Goal: Task Accomplishment & Management: Complete application form

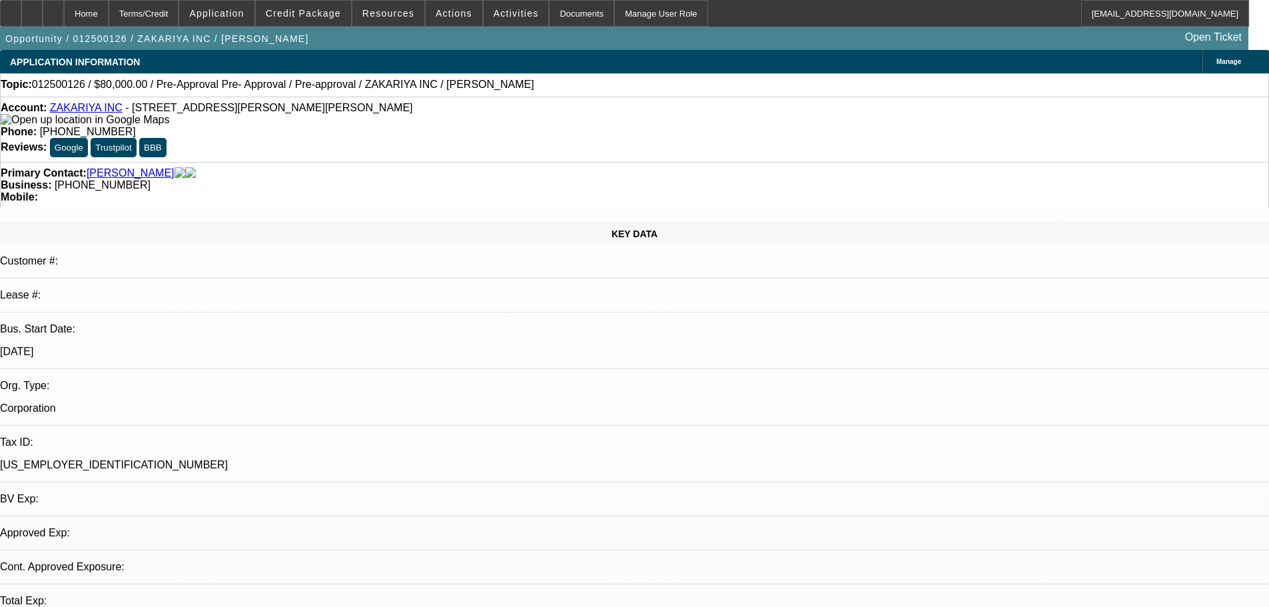
select select "0"
select select "3"
select select "0"
select select "6"
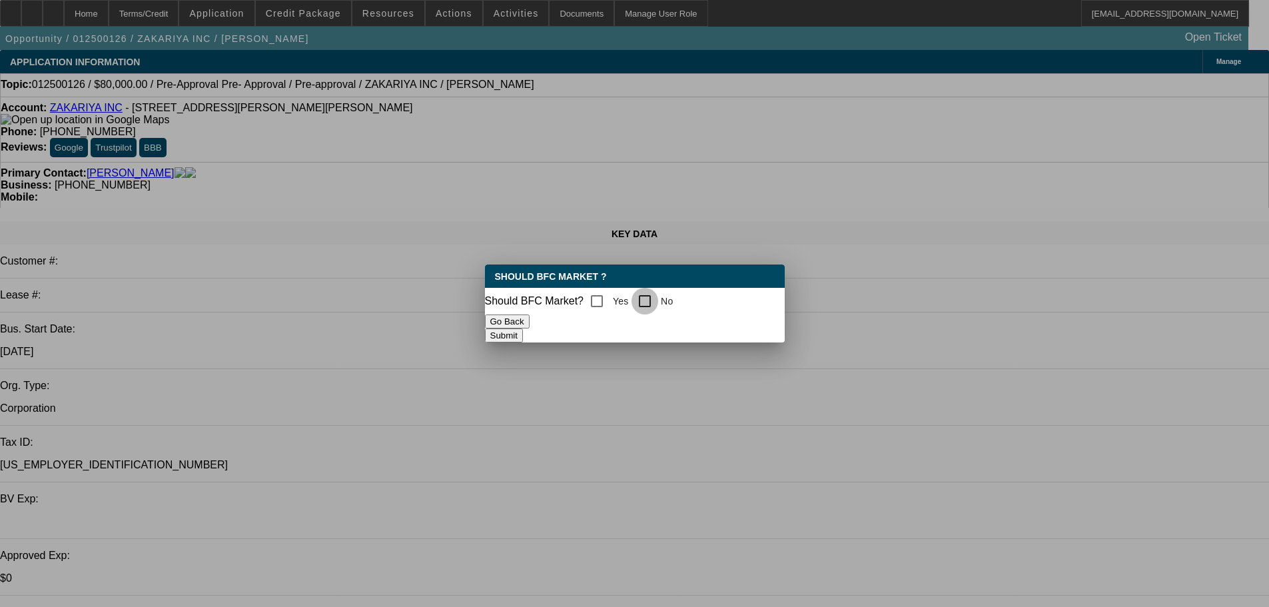
click at [658, 295] on input "No" at bounding box center [644, 301] width 27 height 27
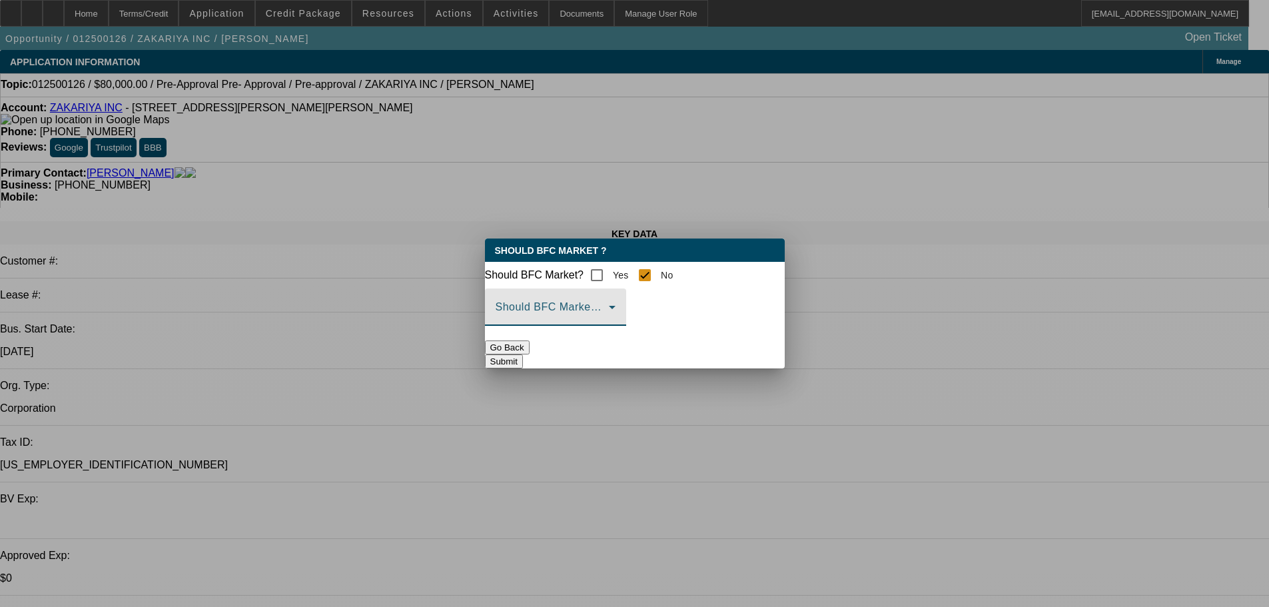
click at [609, 317] on span at bounding box center [551, 312] width 113 height 16
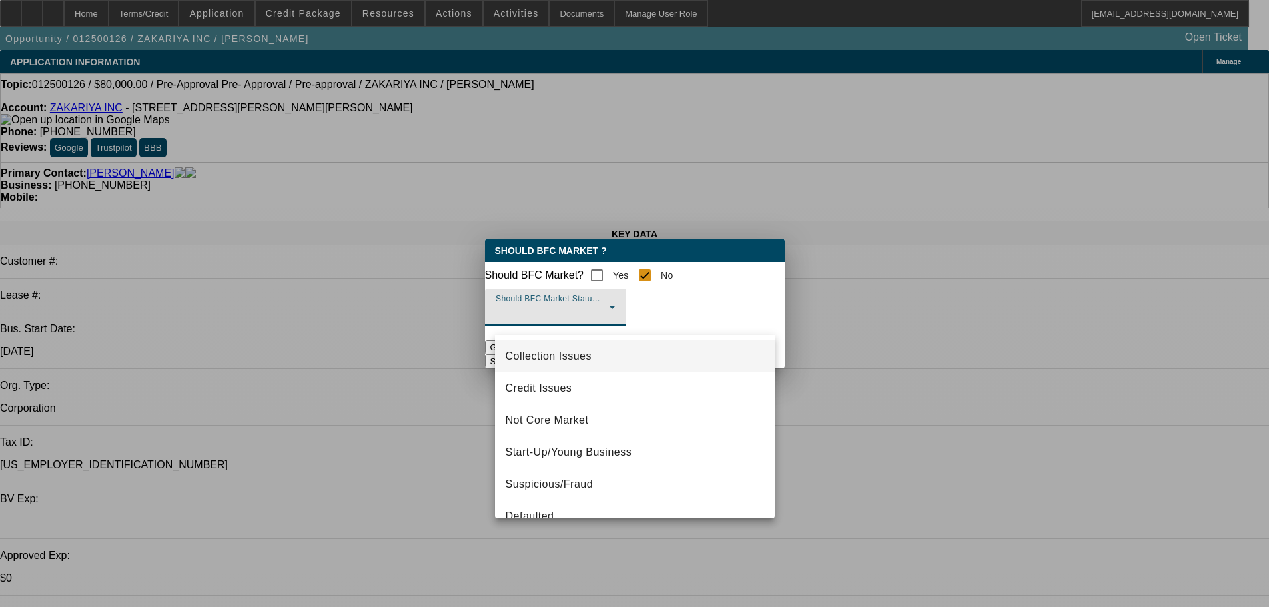
click at [675, 272] on div at bounding box center [634, 303] width 1269 height 607
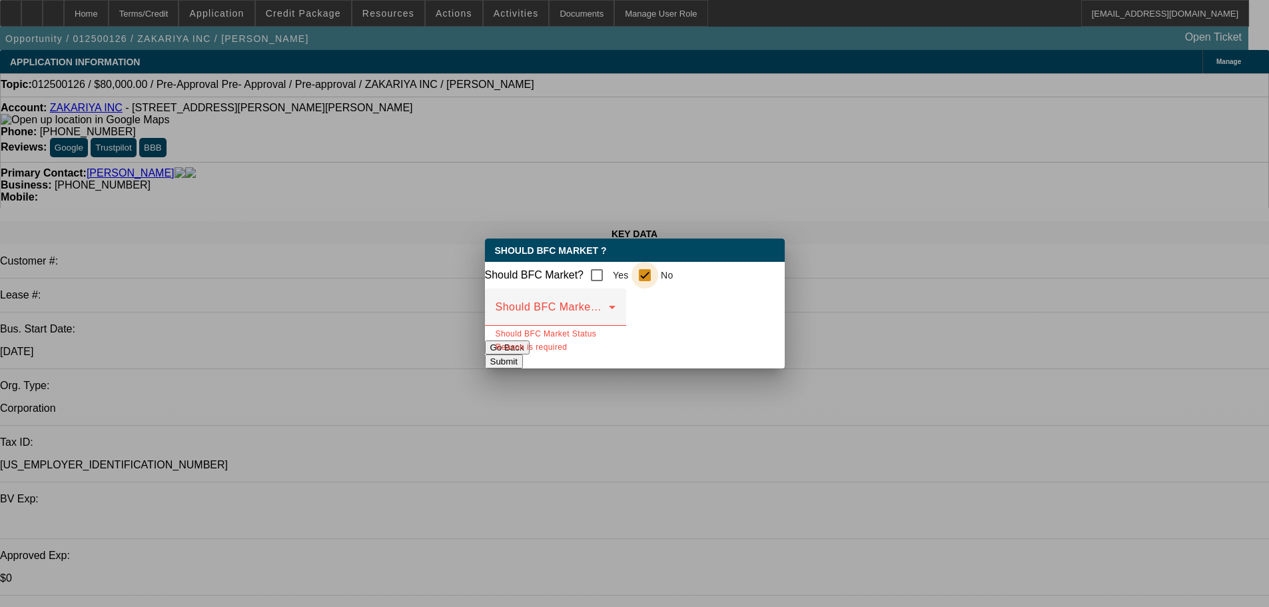
click at [658, 273] on input "No" at bounding box center [644, 275] width 27 height 27
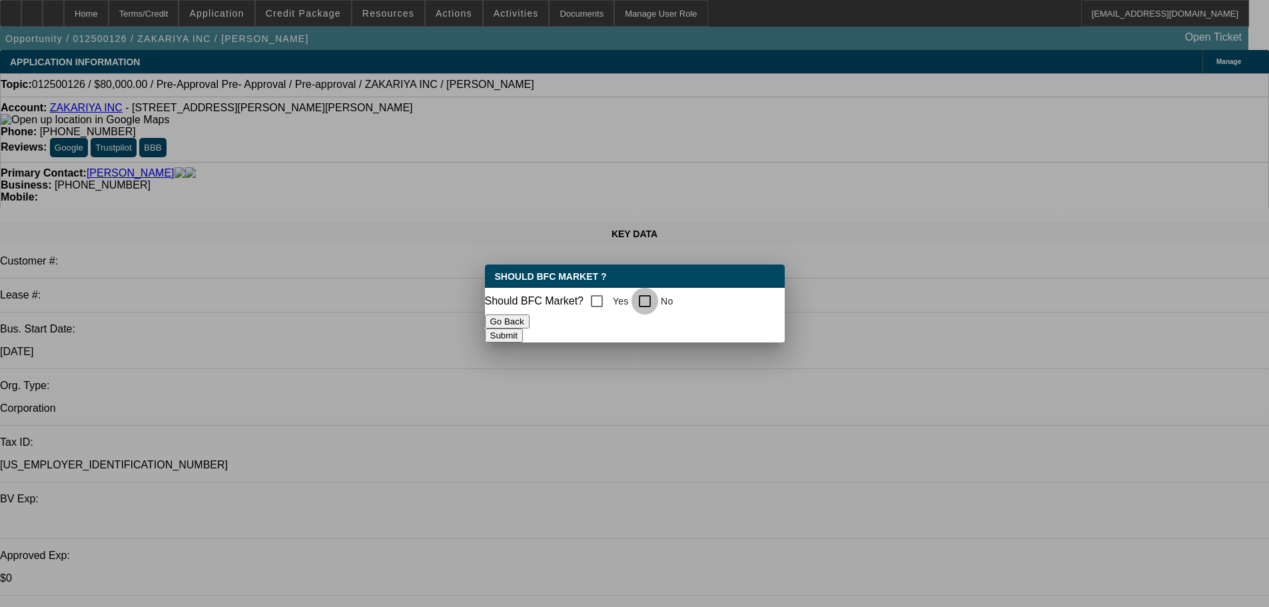
click at [651, 294] on input "No" at bounding box center [644, 301] width 27 height 27
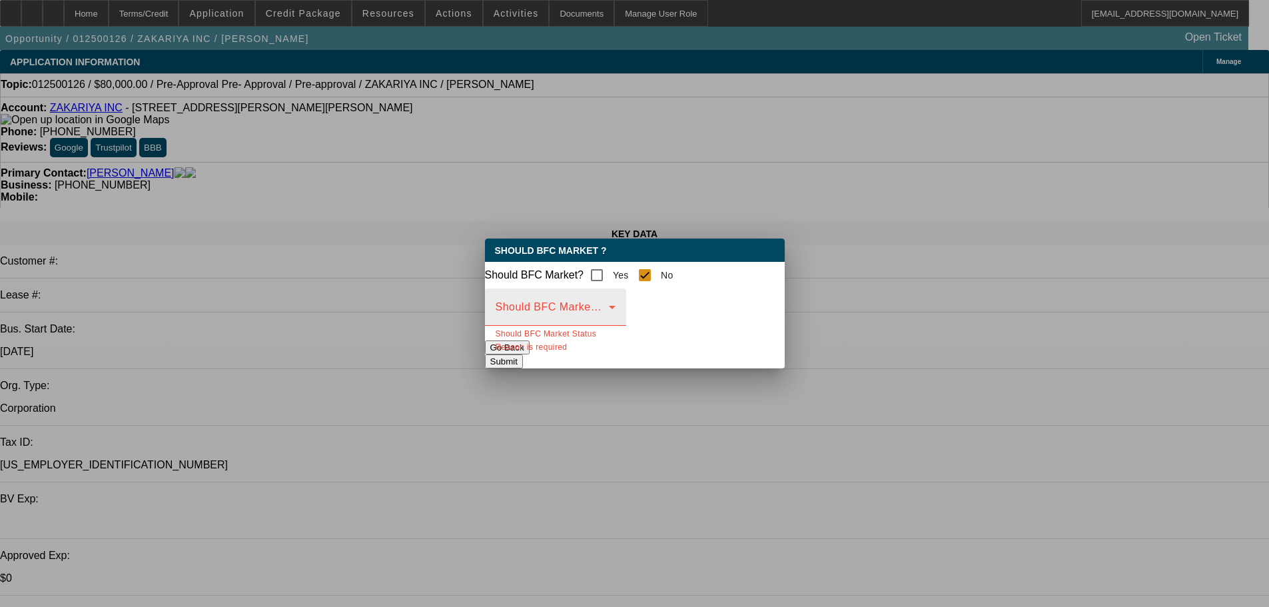
click at [609, 317] on span at bounding box center [551, 312] width 113 height 16
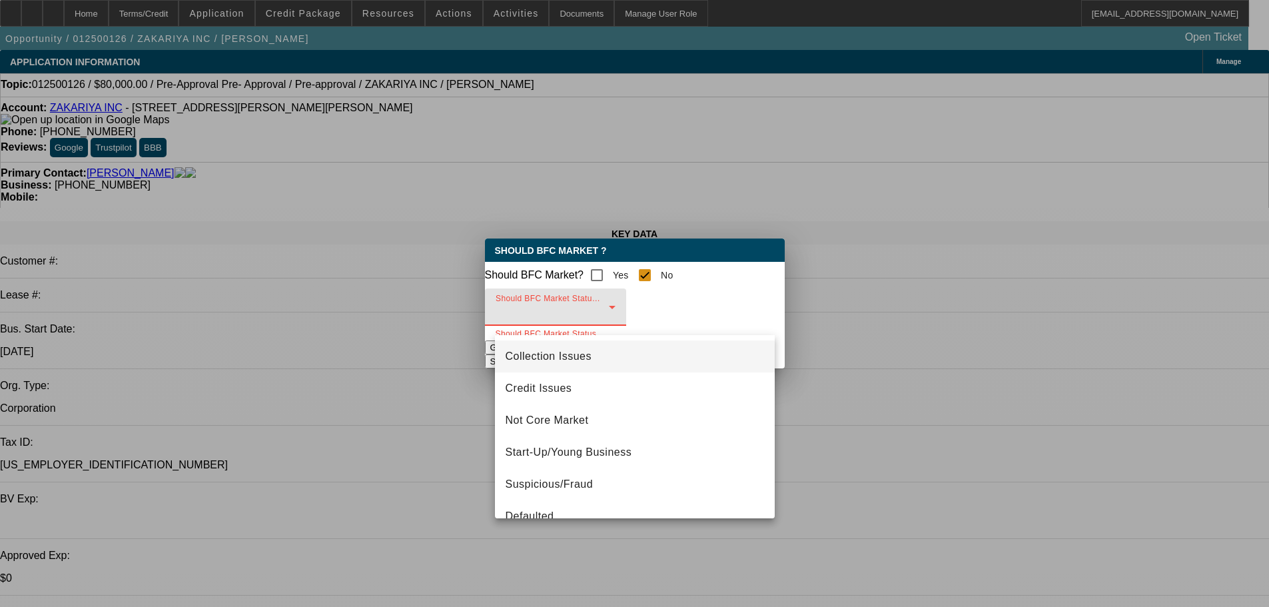
click at [655, 271] on div at bounding box center [634, 303] width 1269 height 607
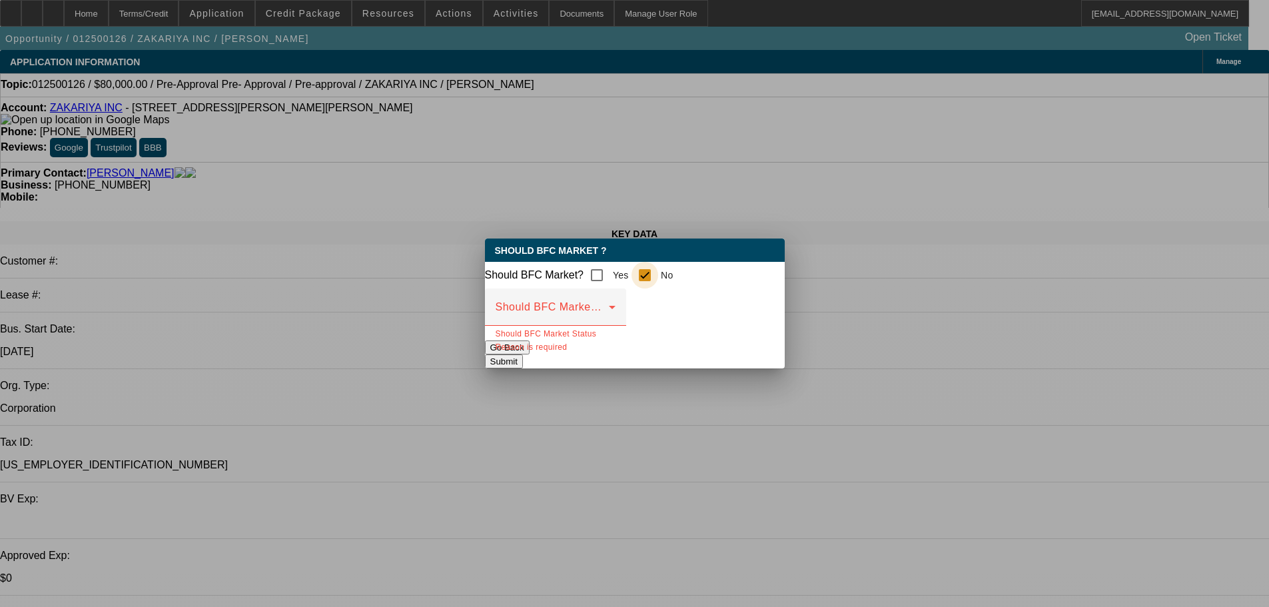
click at [657, 270] on input "No" at bounding box center [644, 275] width 27 height 27
checkbox input "false"
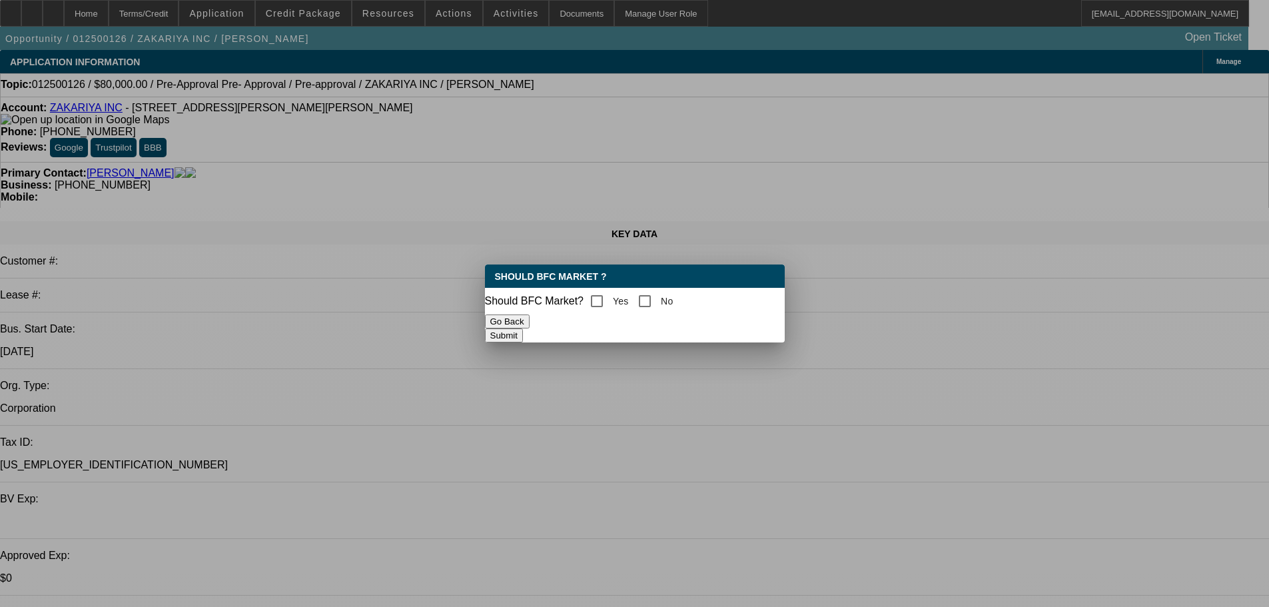
click at [529, 328] on button "Go Back" at bounding box center [507, 321] width 45 height 14
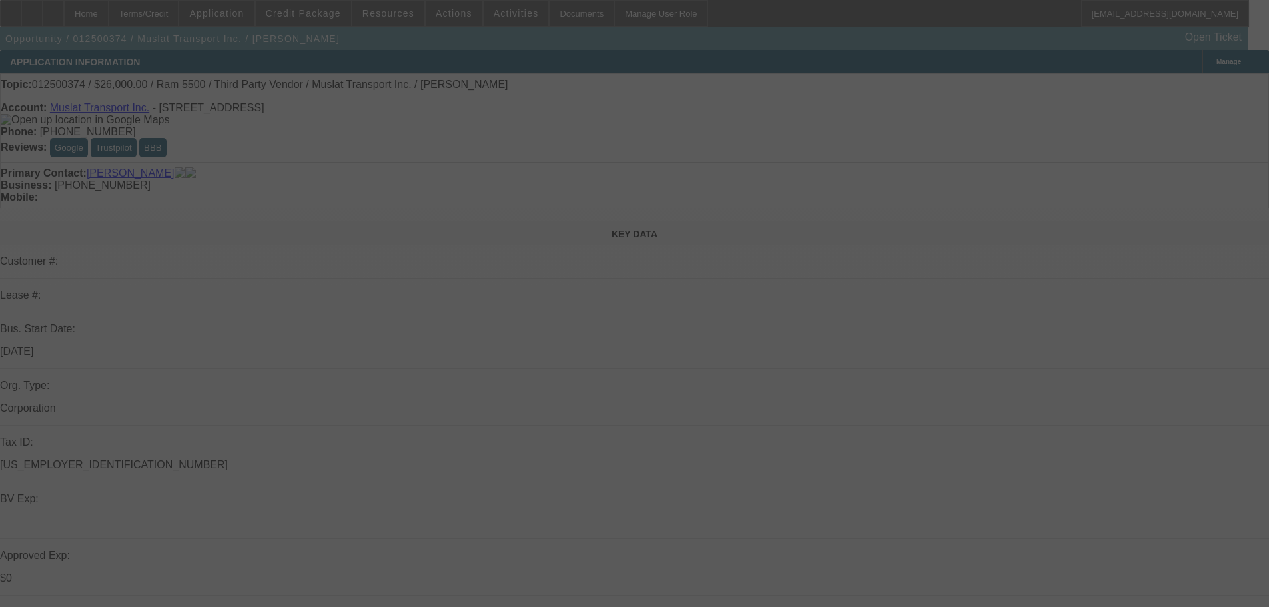
select select "0"
select select "2"
select select "0.1"
select select "4"
select select "0"
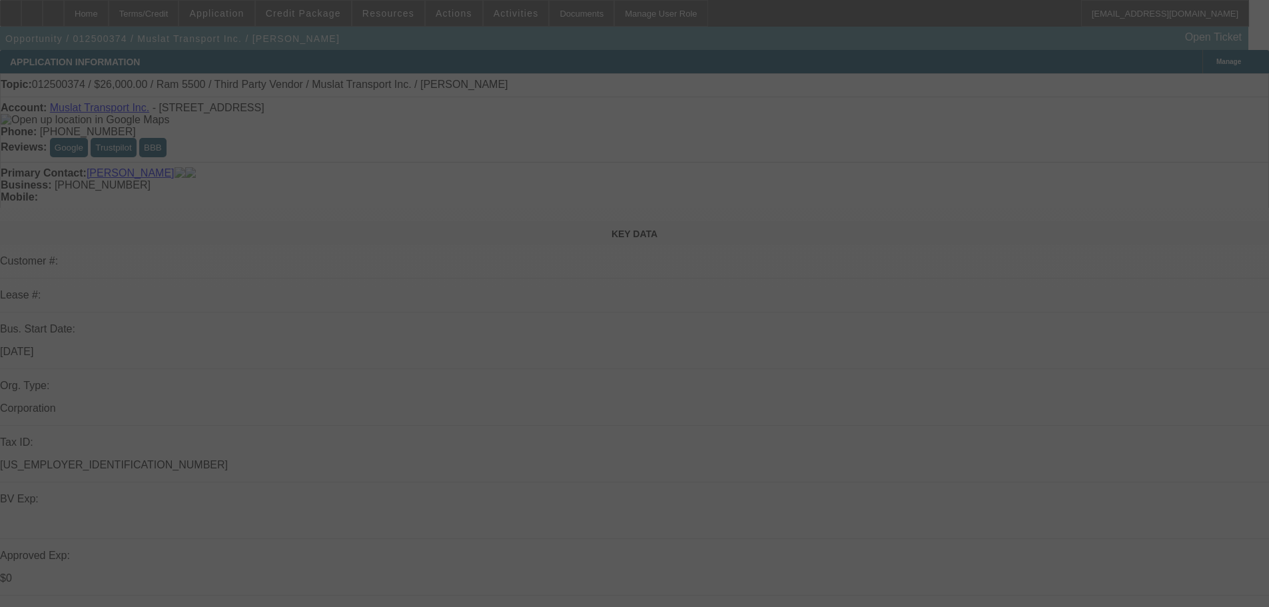
select select "2"
select select "0.1"
select select "4"
select select "0"
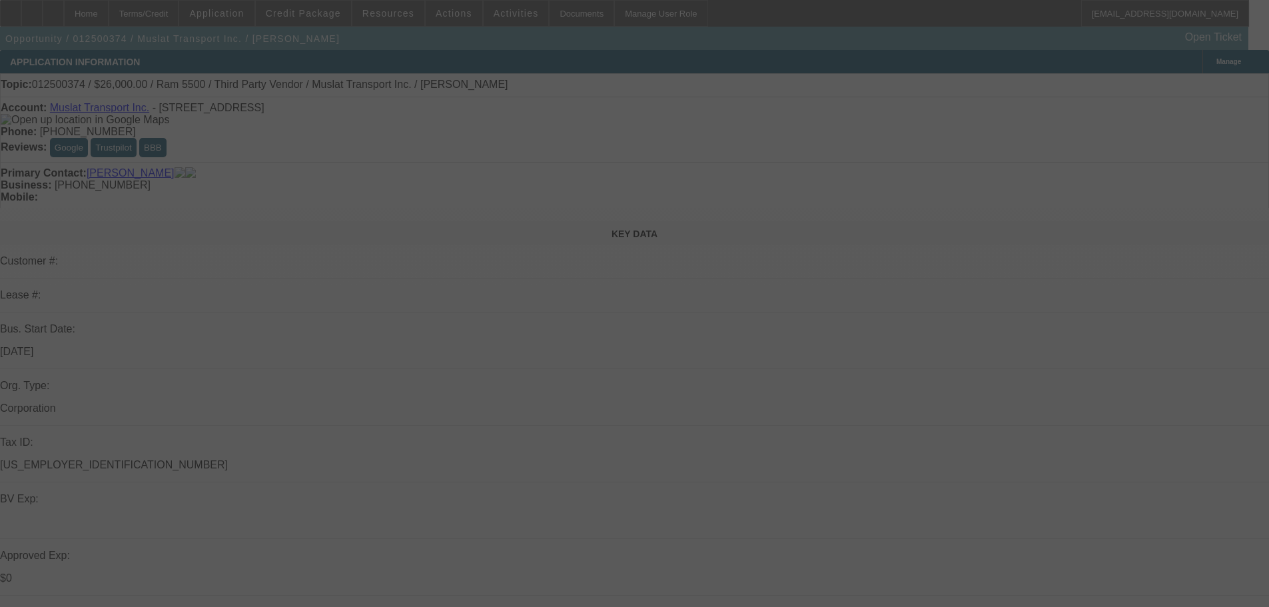
select select "2"
select select "0.1"
select select "4"
select select "0"
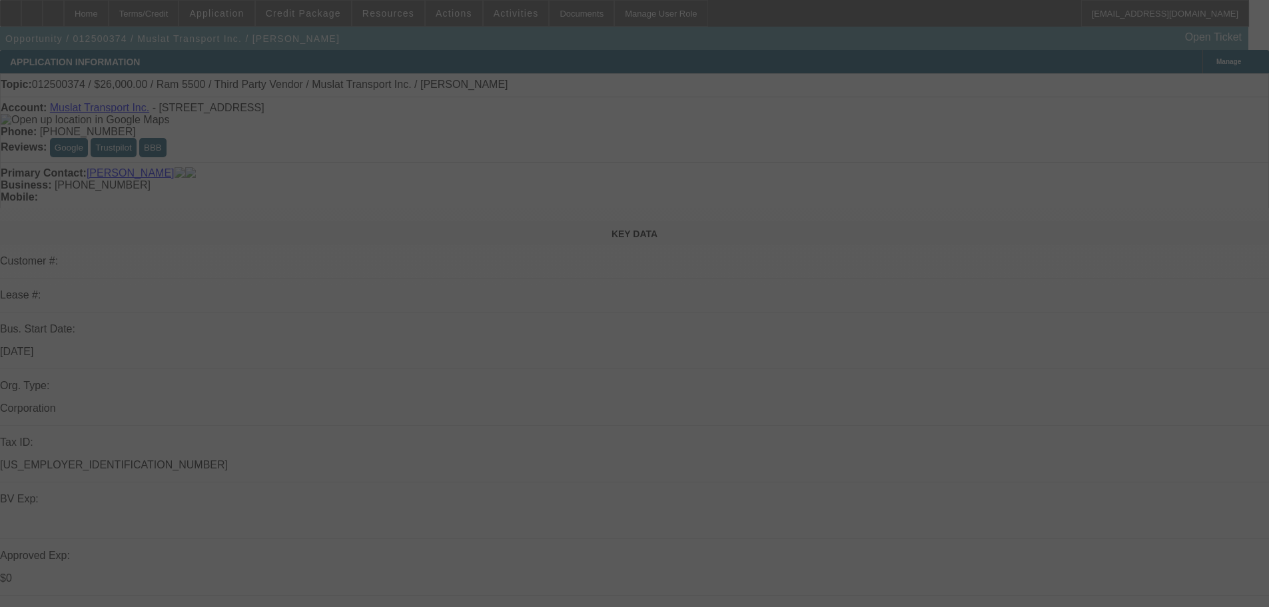
select select "2"
select select "0.1"
select select "4"
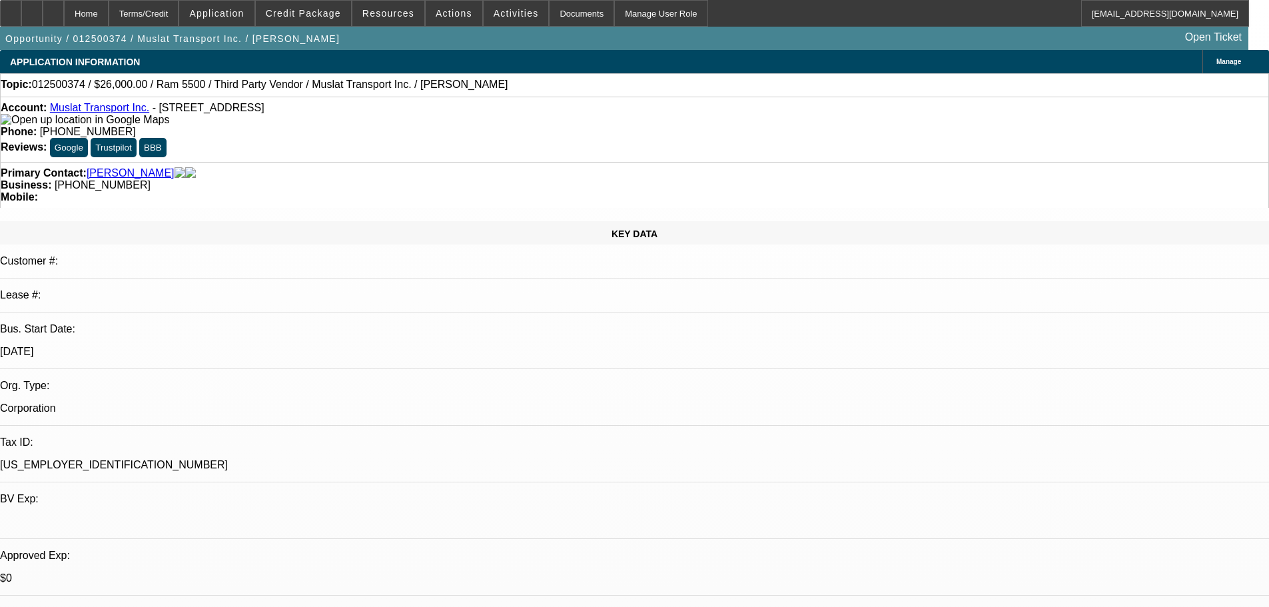
scroll to position [133, 0]
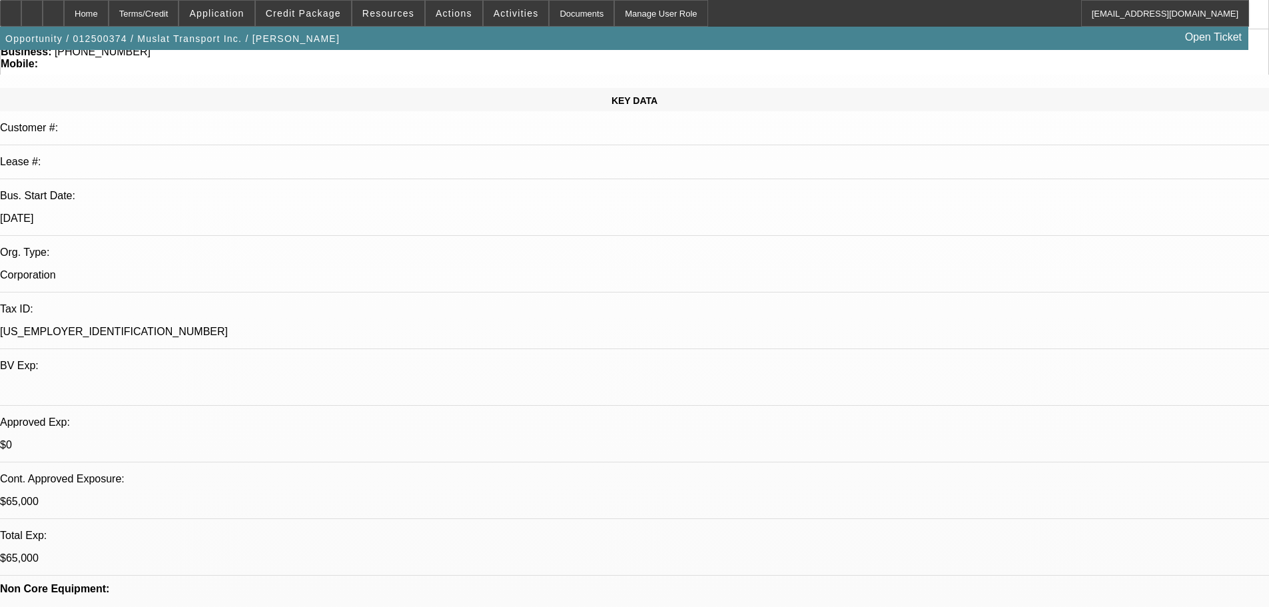
drag, startPoint x: 119, startPoint y: 424, endPoint x: 522, endPoint y: 429, distance: 403.6
drag, startPoint x: 361, startPoint y: 429, endPoint x: 135, endPoint y: 421, distance: 225.9
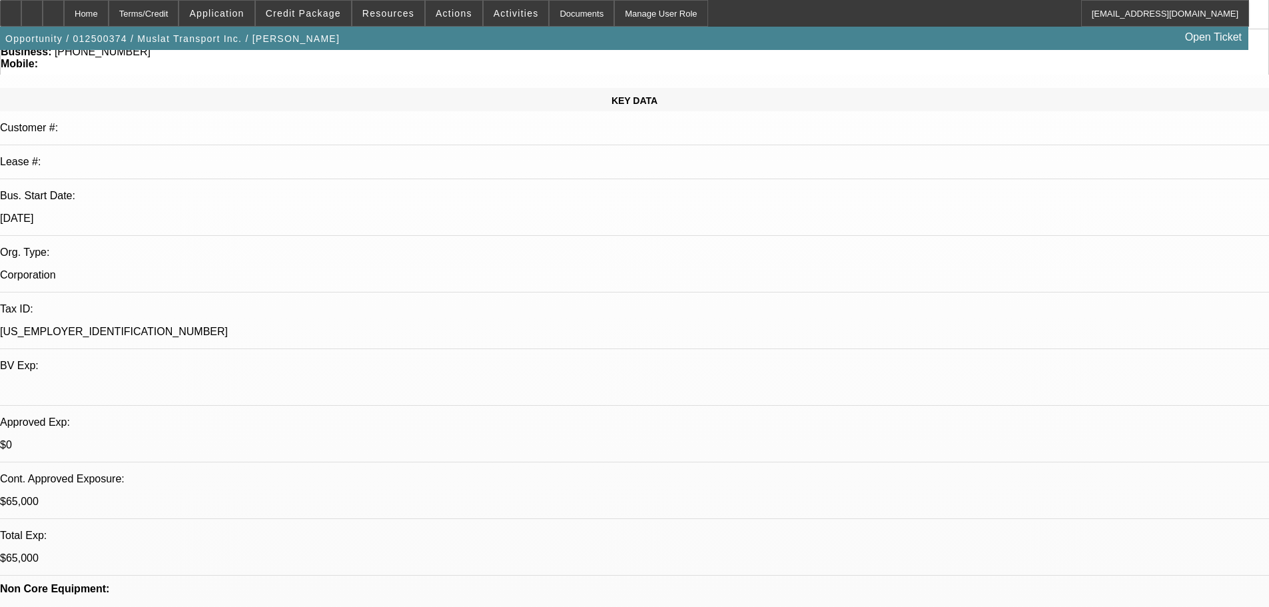
drag, startPoint x: 135, startPoint y: 422, endPoint x: 349, endPoint y: 425, distance: 213.8
drag, startPoint x: 135, startPoint y: 427, endPoint x: 170, endPoint y: 428, distance: 34.7
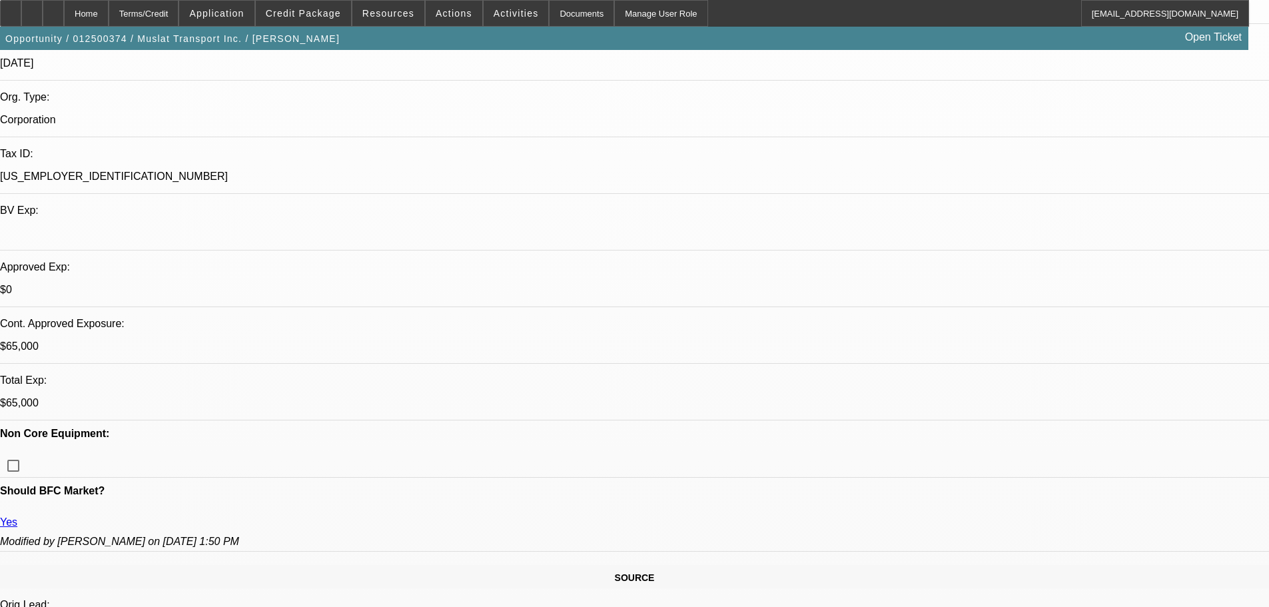
scroll to position [333, 0]
